Goal: Use online tool/utility: Utilize a website feature to perform a specific function

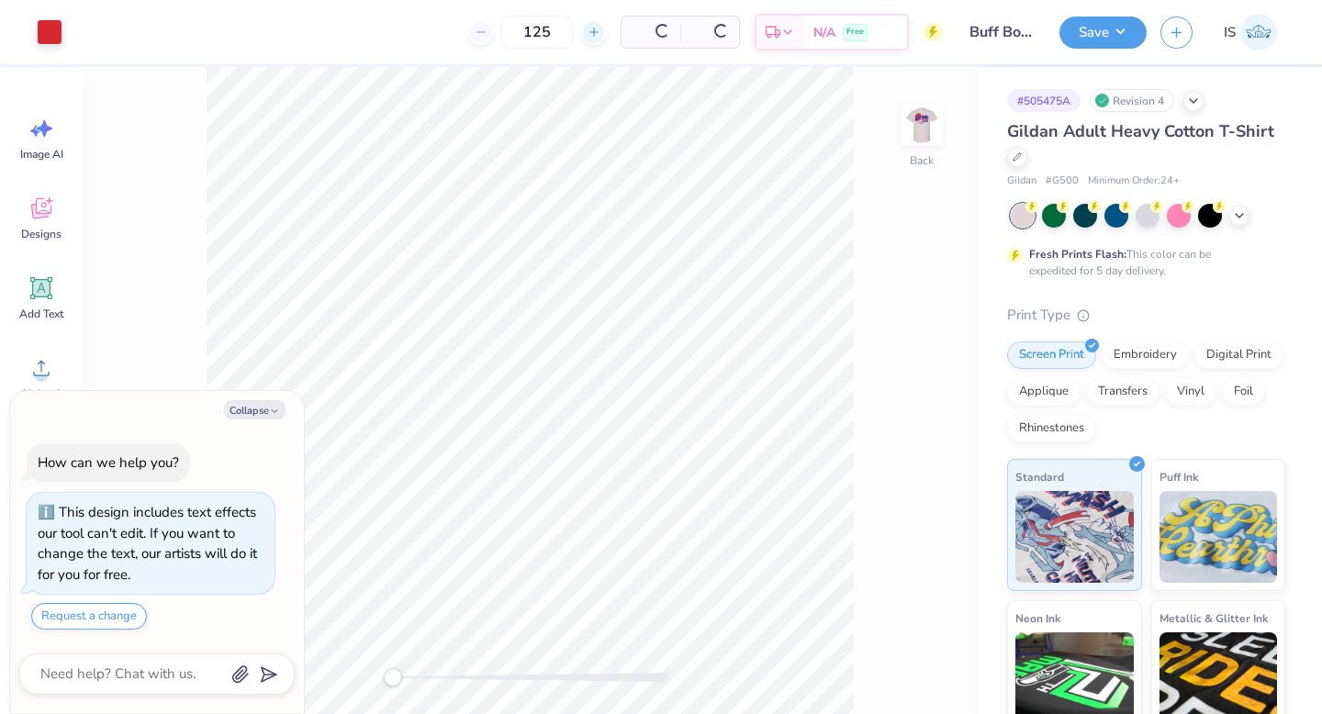
type textarea "x"
click at [531, 31] on icon at bounding box center [524, 32] width 13 height 13
type input "126"
type textarea "x"
click at [503, 32] on input "126" at bounding box center [467, 32] width 72 height 33
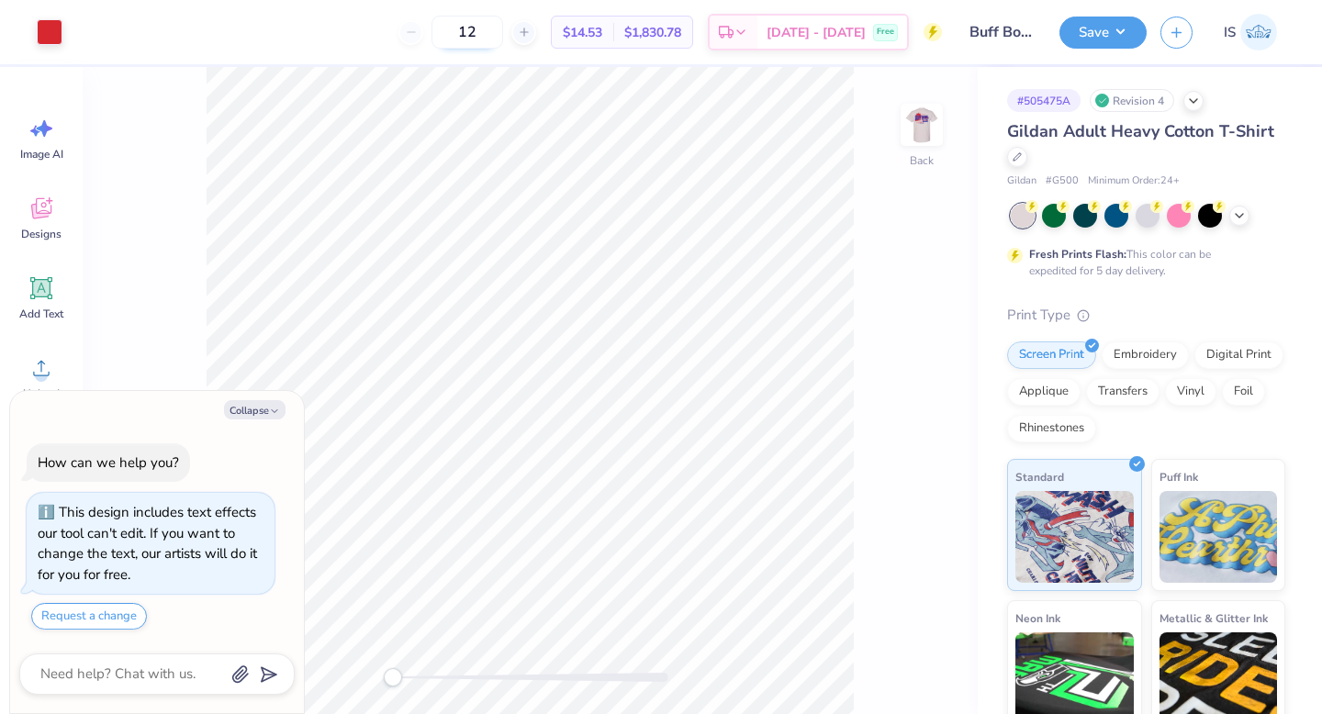
type input "1"
type textarea "x"
type input "100"
type textarea "x"
click at [502, 35] on input "100" at bounding box center [467, 32] width 72 height 33
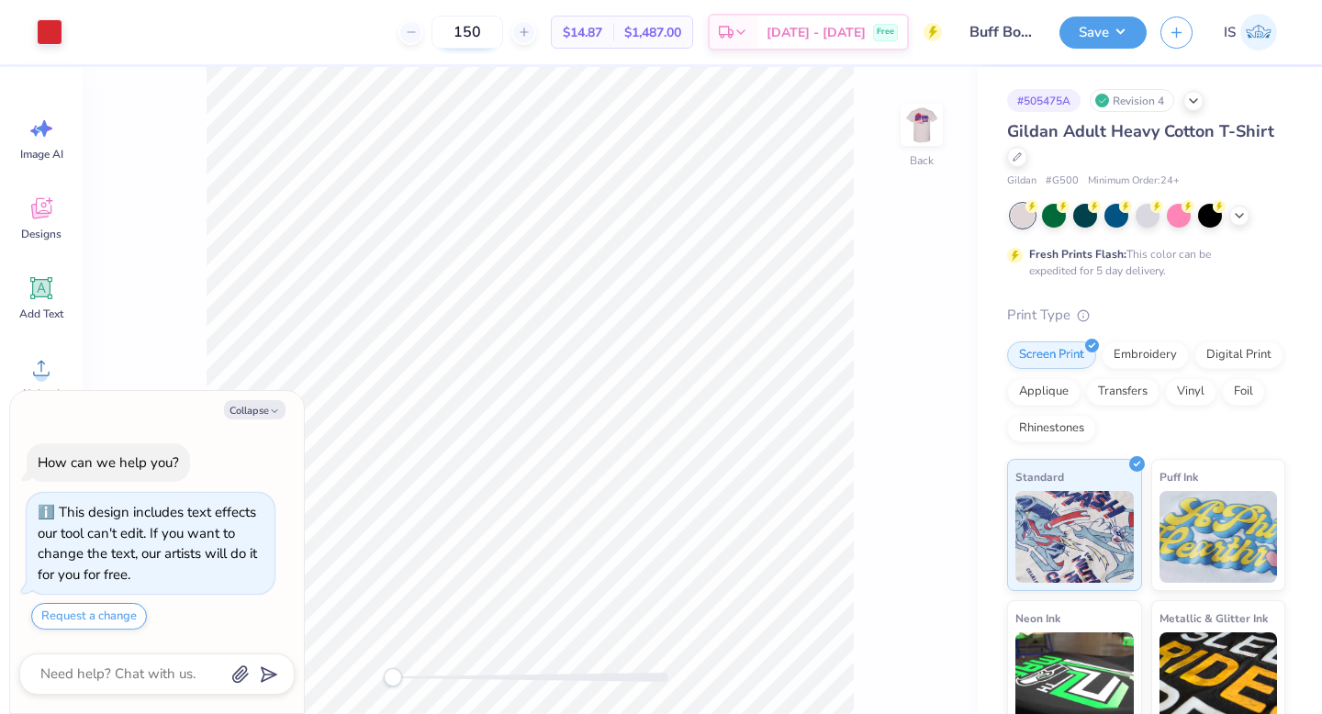
type input "150"
type textarea "x"
click at [414, 32] on line at bounding box center [410, 32] width 7 height 0
type input "149"
type textarea "x"
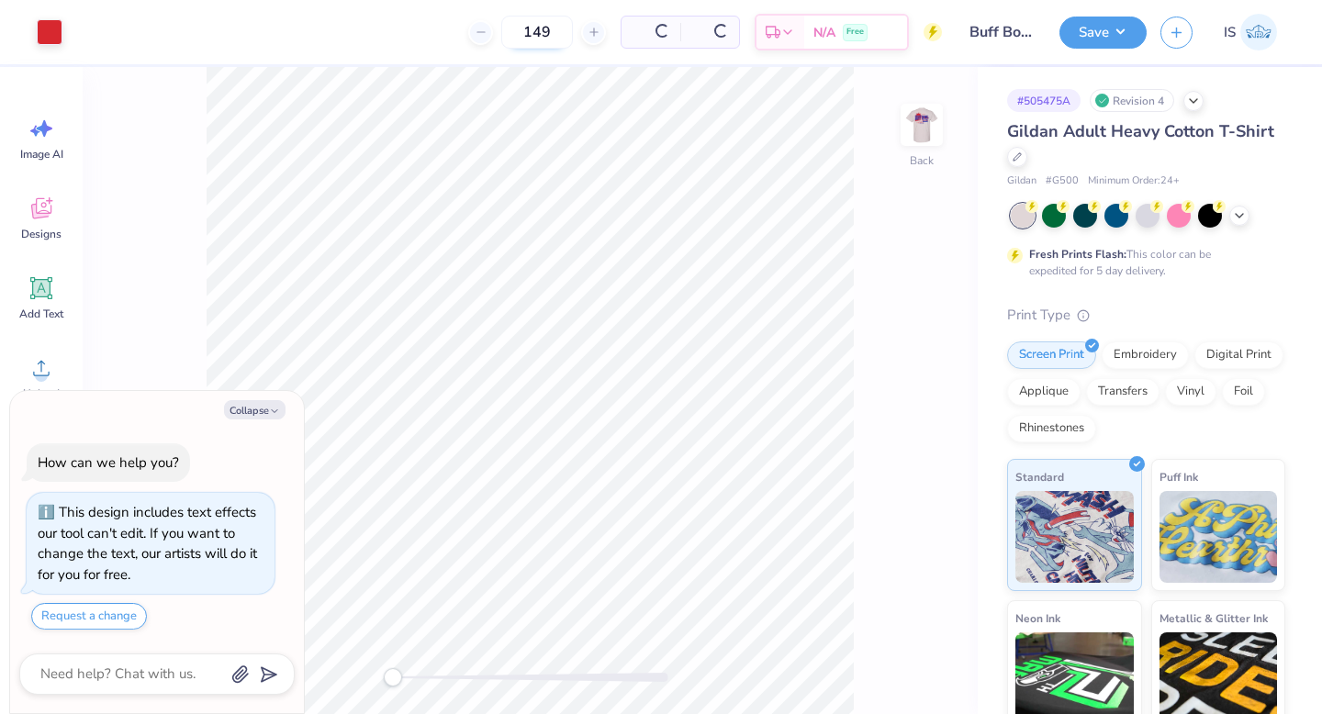
click at [501, 30] on input "149" at bounding box center [537, 32] width 72 height 33
click at [503, 32] on input "149" at bounding box center [467, 32] width 72 height 33
type input "100"
type textarea "x"
click at [503, 39] on input "100" at bounding box center [467, 32] width 72 height 33
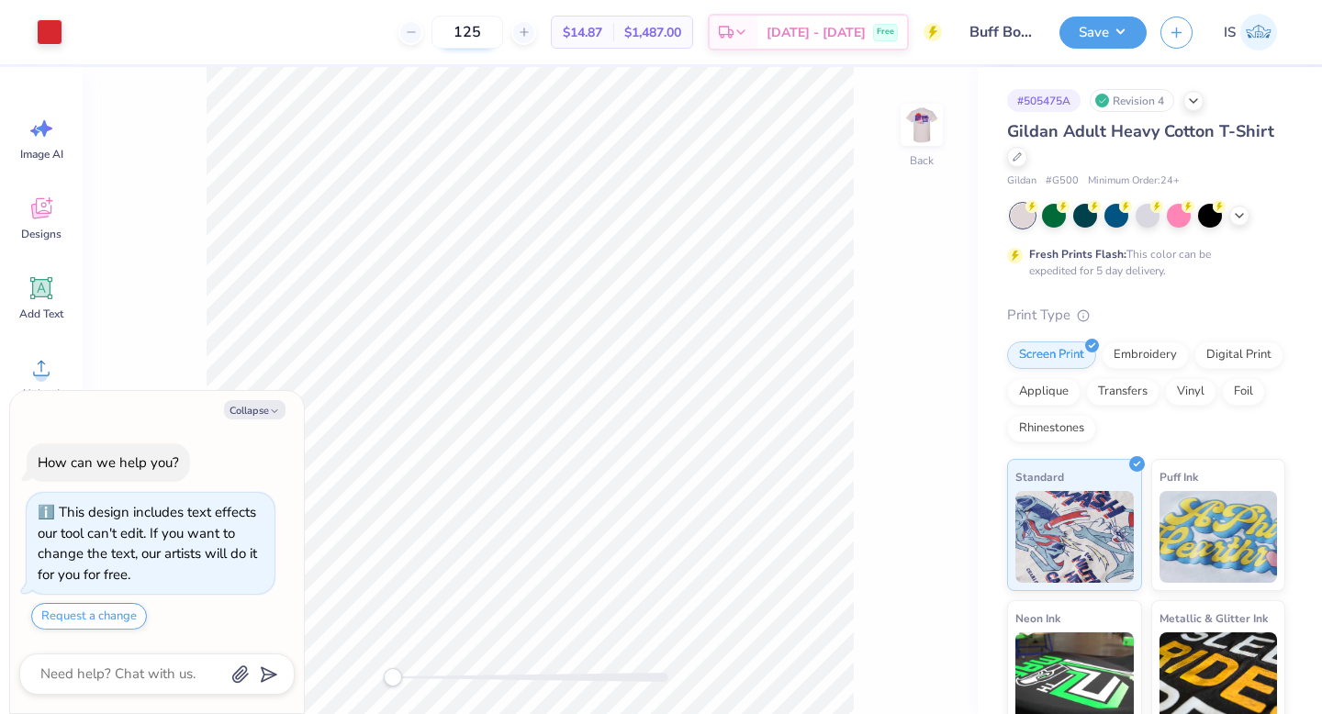
type input "125"
type textarea "x"
click at [503, 33] on input "125" at bounding box center [467, 32] width 72 height 33
type input "1"
type textarea "x"
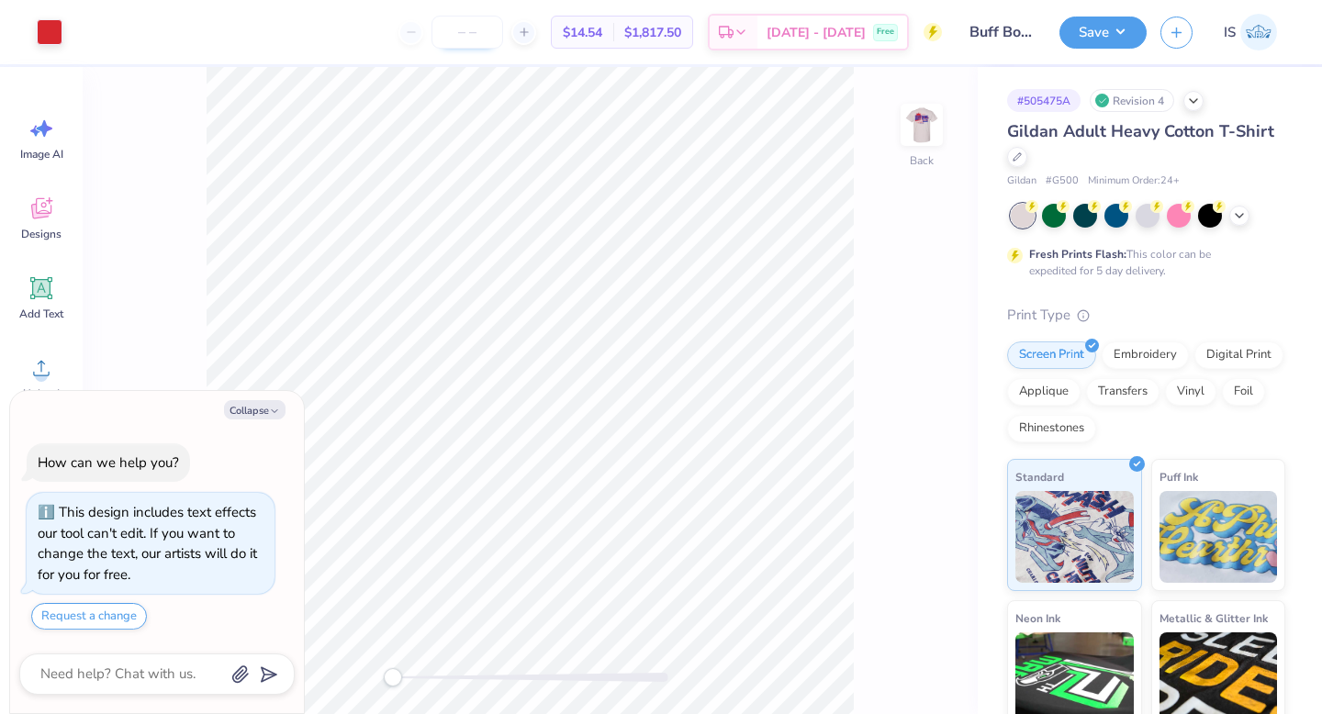
type textarea "x"
click at [260, 408] on button "Collapse" at bounding box center [255, 409] width 62 height 19
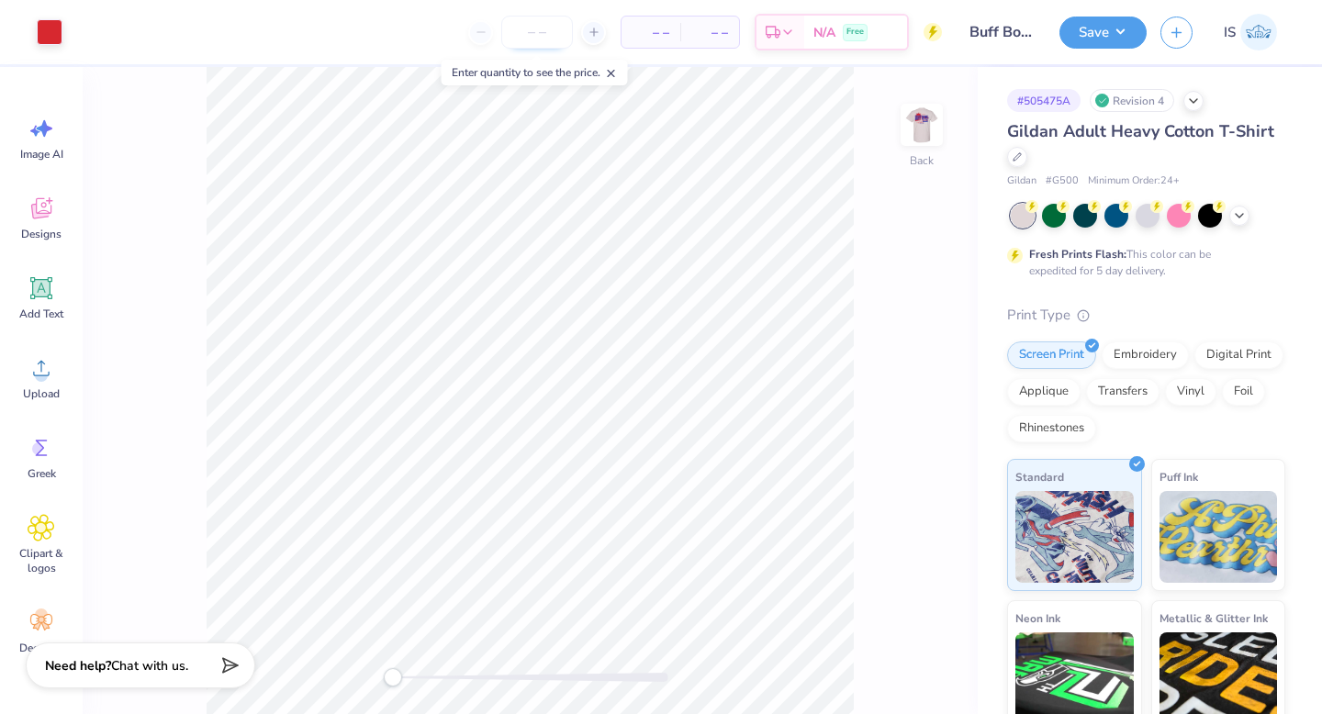
click at [544, 37] on input "number" at bounding box center [537, 32] width 72 height 33
click at [919, 120] on img at bounding box center [921, 124] width 73 height 73
type textarea "x"
